Goal: Information Seeking & Learning: Learn about a topic

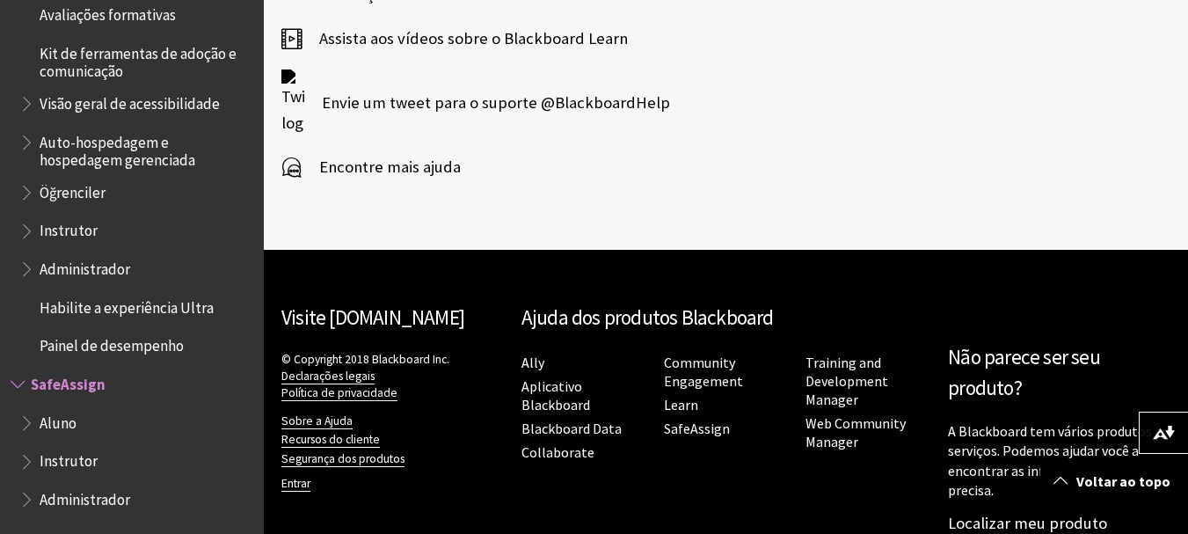
scroll to position [837, 0]
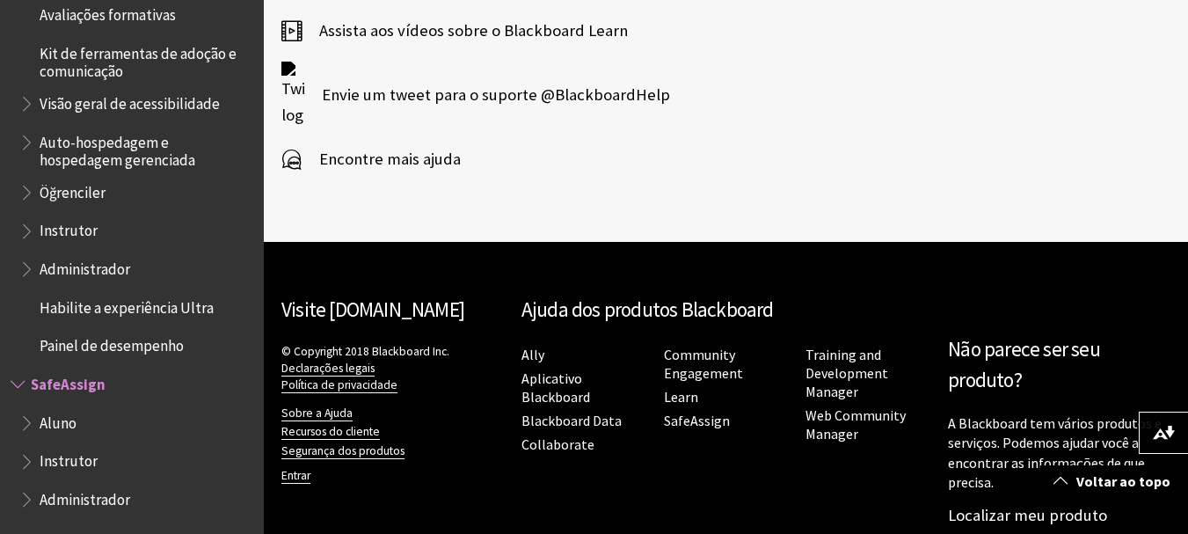
click at [62, 420] on span "Aluno" at bounding box center [58, 420] width 37 height 24
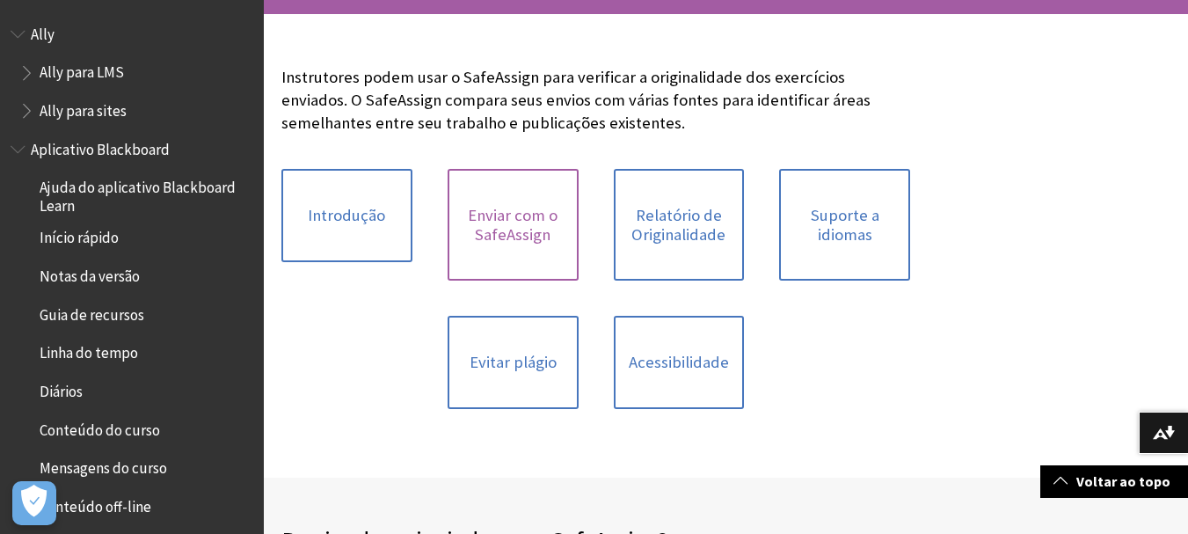
scroll to position [1628, 0]
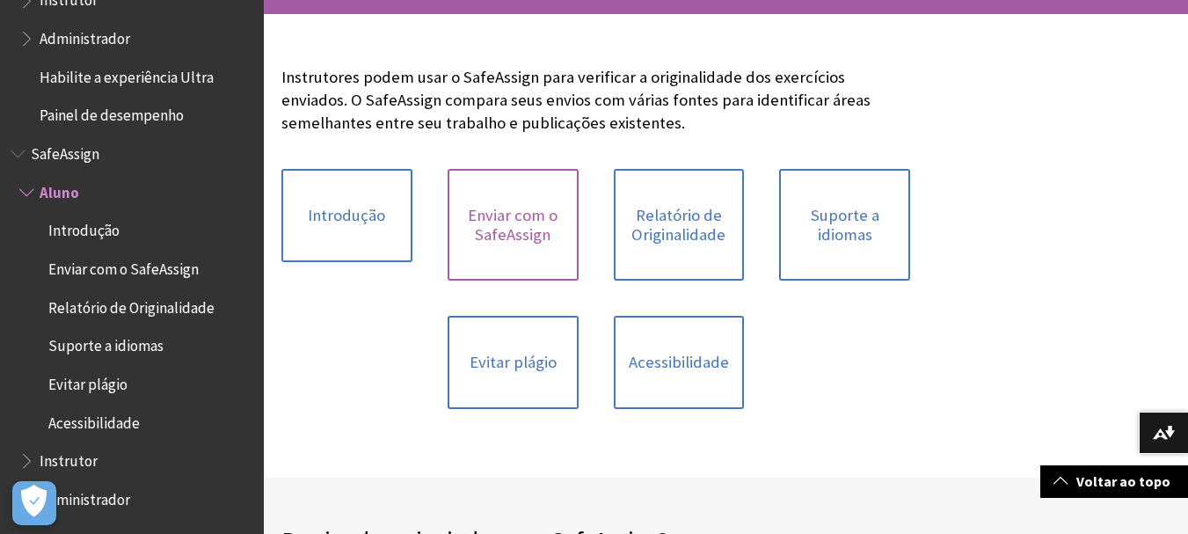
click at [531, 235] on link "Enviar com o SafeAssign" at bounding box center [513, 225] width 131 height 112
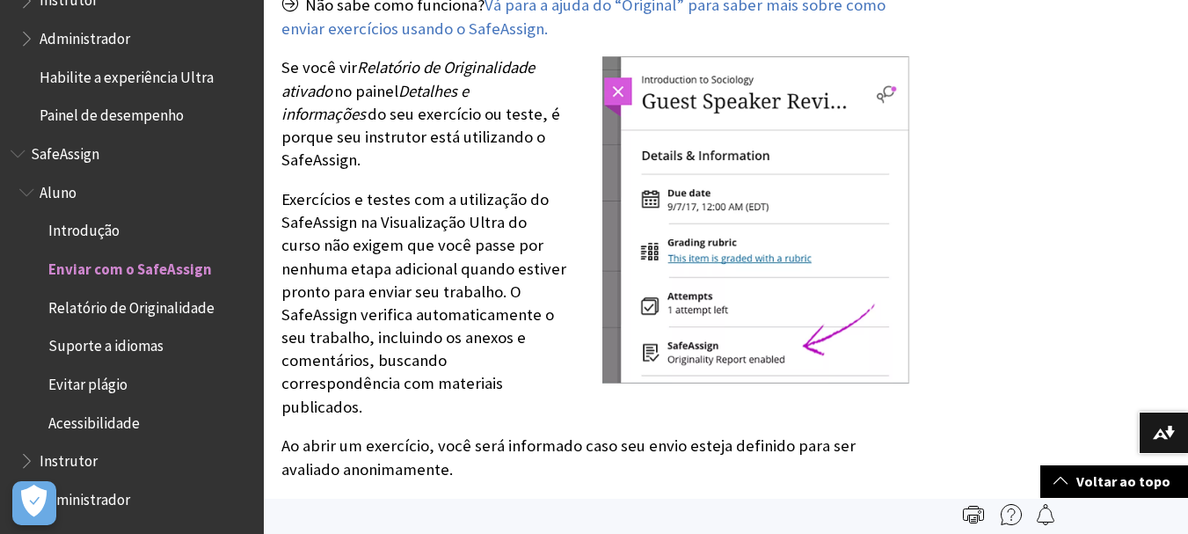
scroll to position [1759, 0]
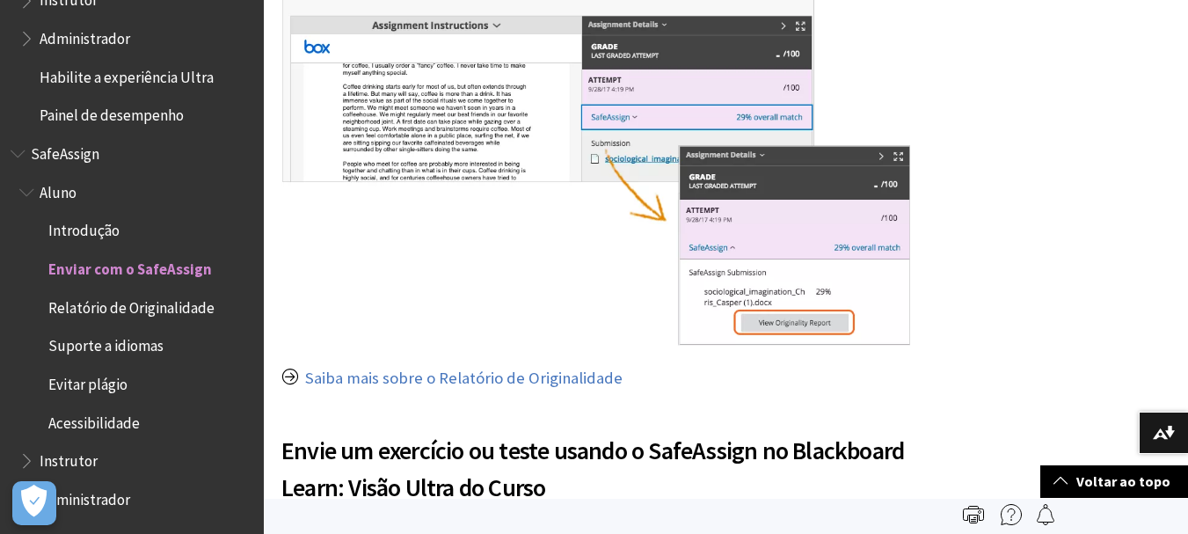
click at [64, 385] on span "Evitar plágio" at bounding box center [87, 381] width 79 height 24
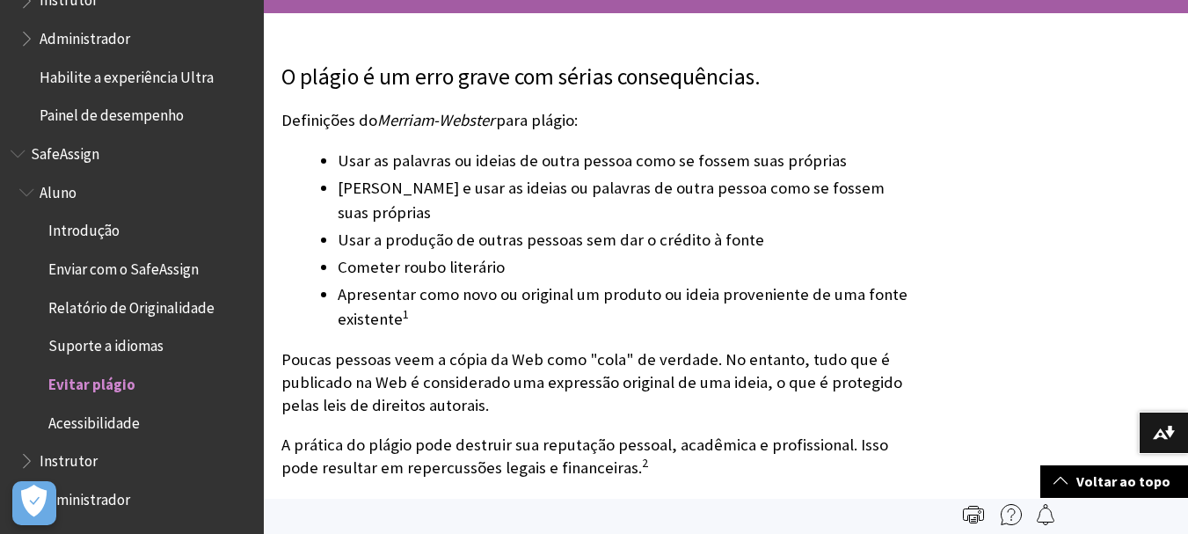
scroll to position [128, 0]
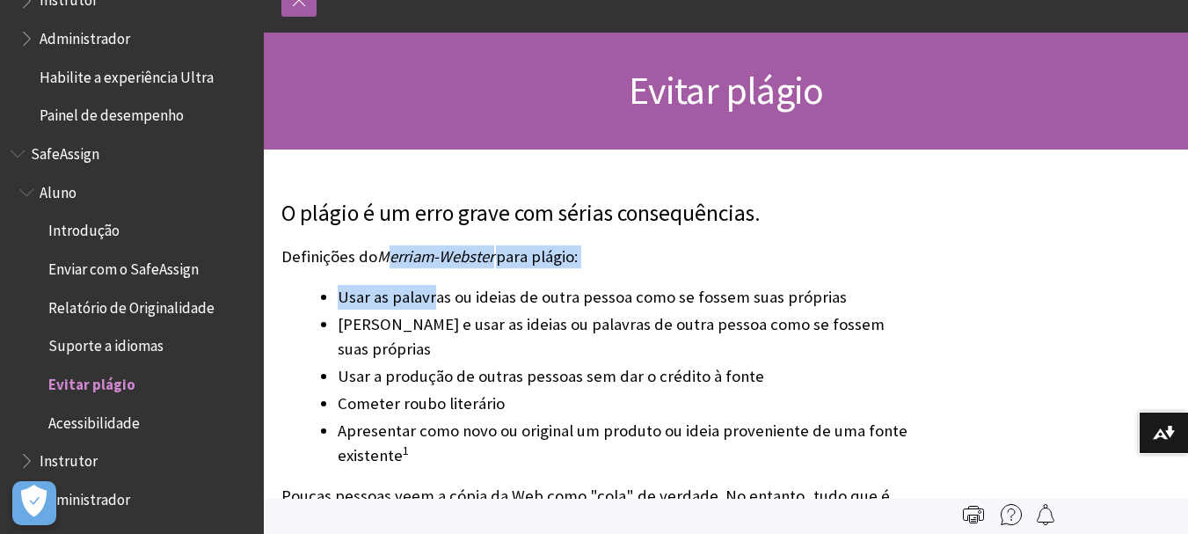
drag, startPoint x: 383, startPoint y: 255, endPoint x: 432, endPoint y: 269, distance: 50.4
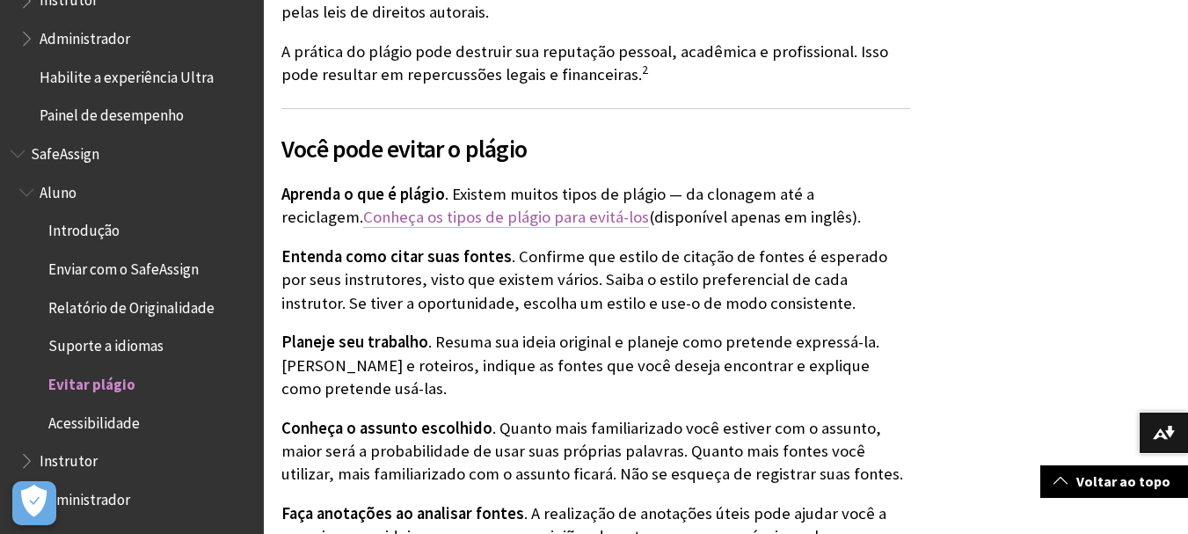
scroll to position [744, 0]
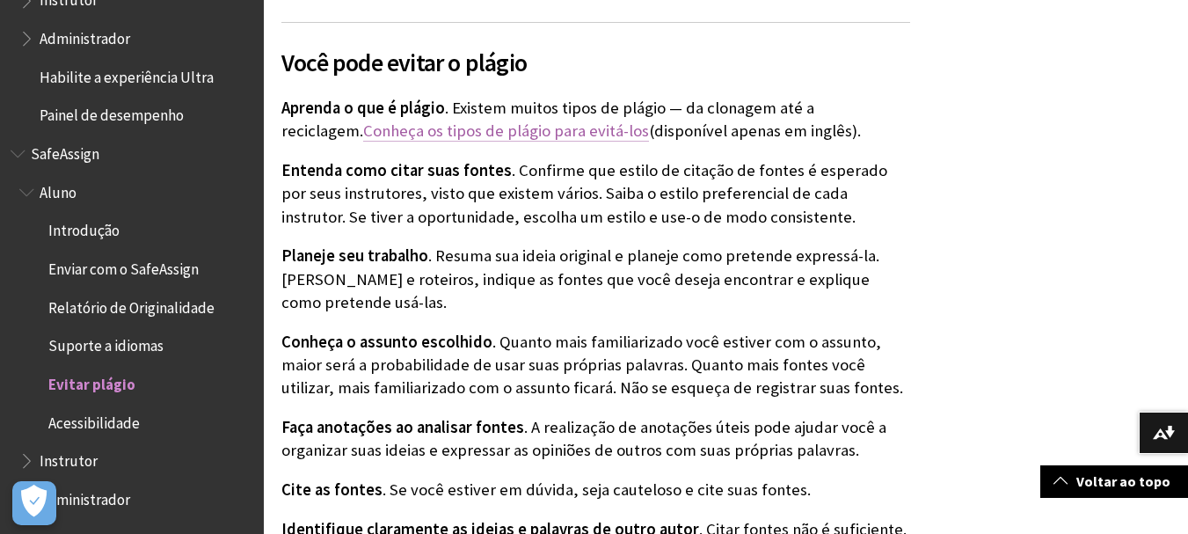
click at [448, 120] on link "Conheça os tipos de plágio para evitá-los" at bounding box center [506, 130] width 286 height 21
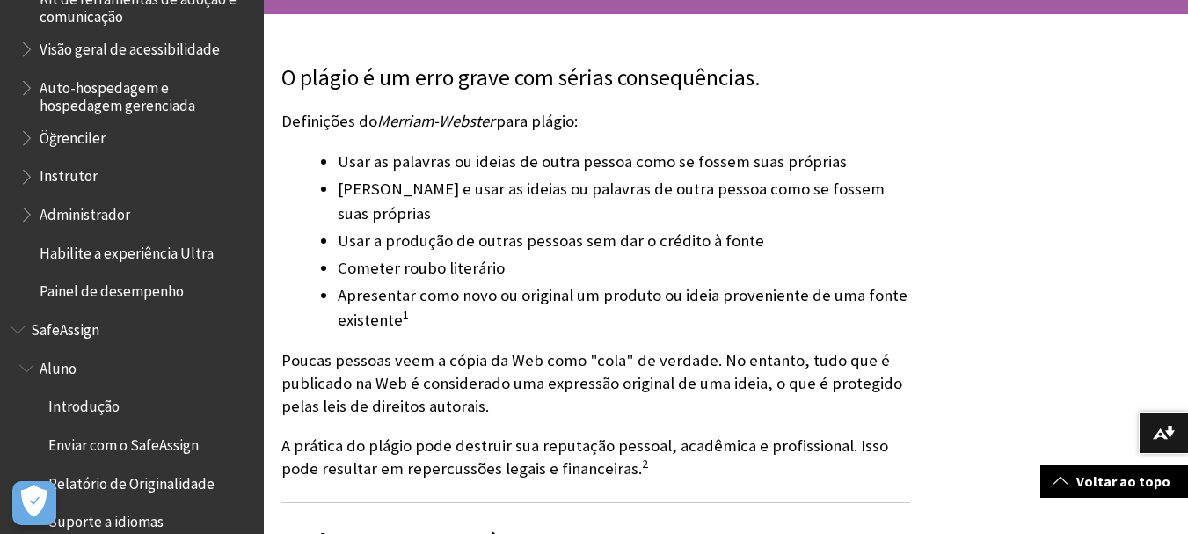
scroll to position [1540, 0]
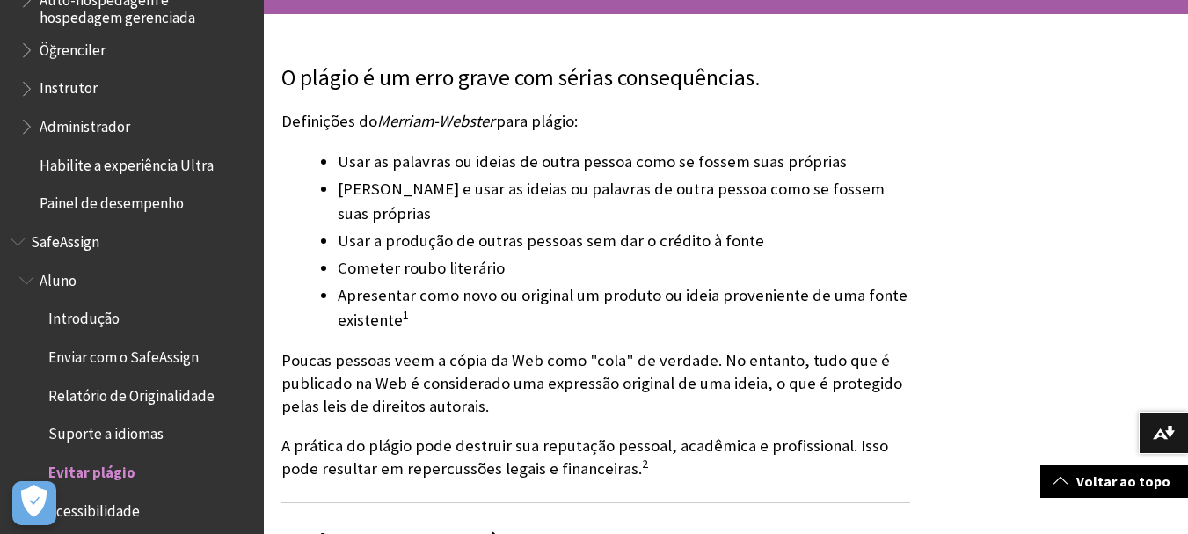
click at [145, 438] on span "Suporte a idiomas" at bounding box center [105, 431] width 115 height 24
